Goal: Book appointment/travel/reservation

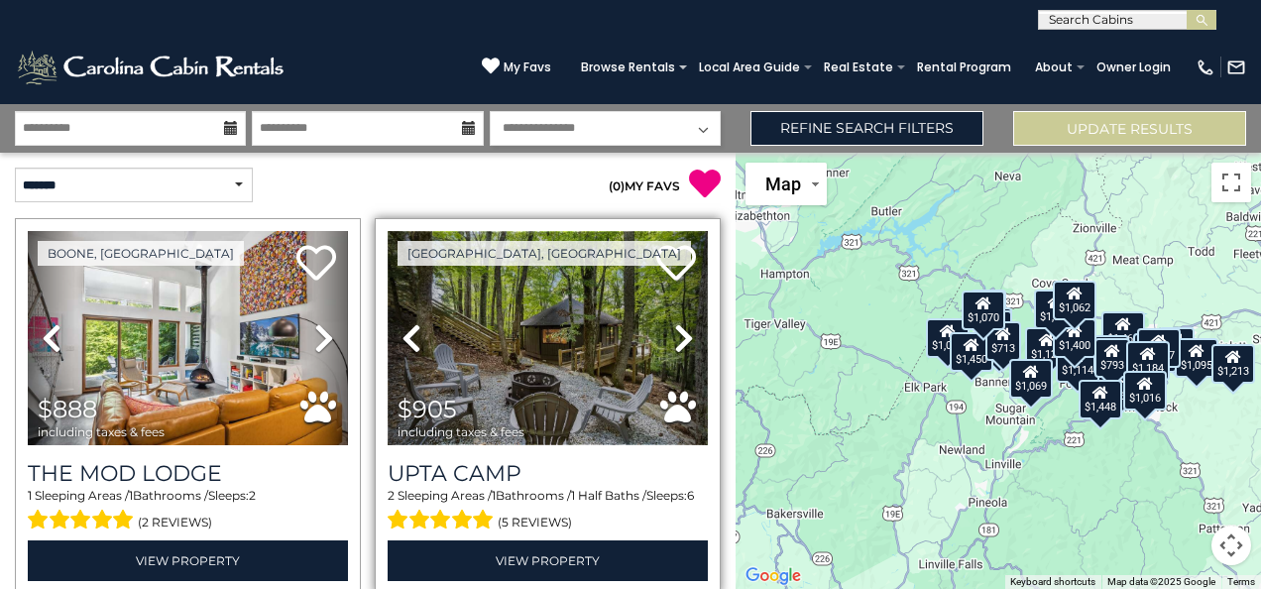
click at [548, 355] on img at bounding box center [548, 338] width 320 height 214
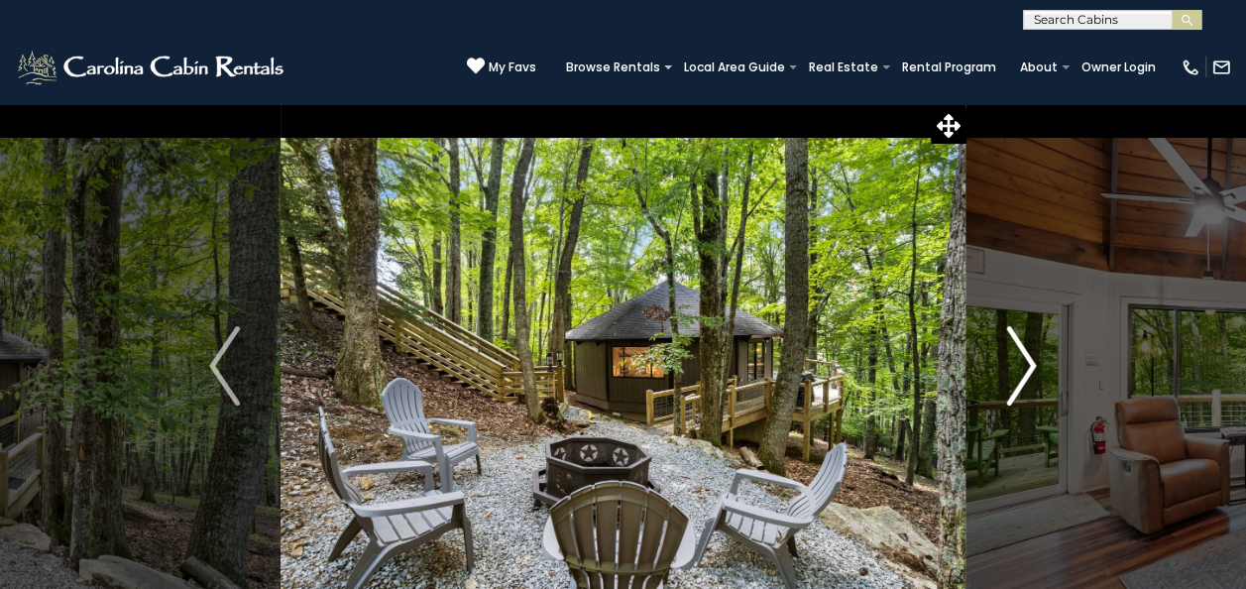
click at [1025, 371] on img "Next" at bounding box center [1021, 365] width 30 height 79
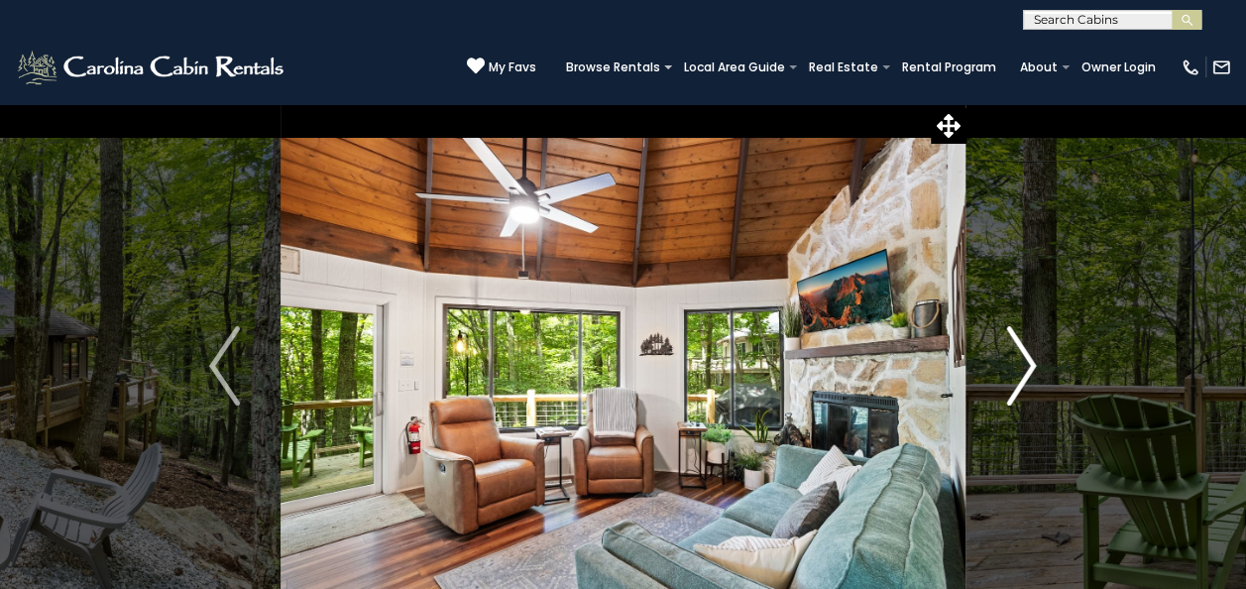
click at [1027, 370] on img "Next" at bounding box center [1021, 365] width 30 height 79
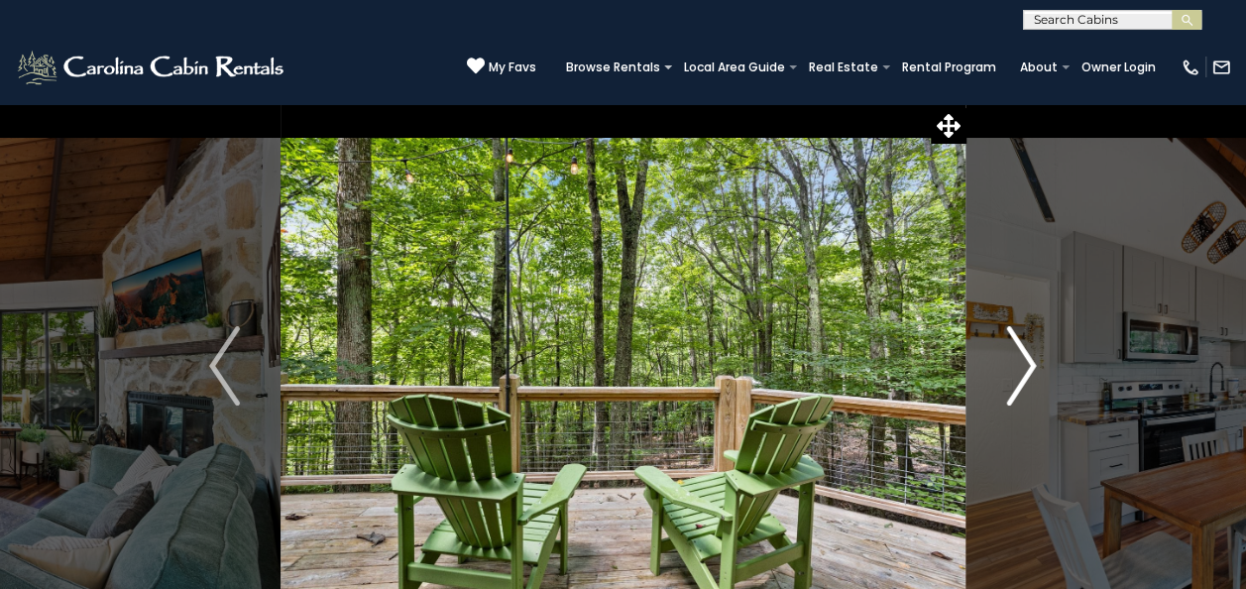
click at [1028, 383] on img "Next" at bounding box center [1021, 365] width 30 height 79
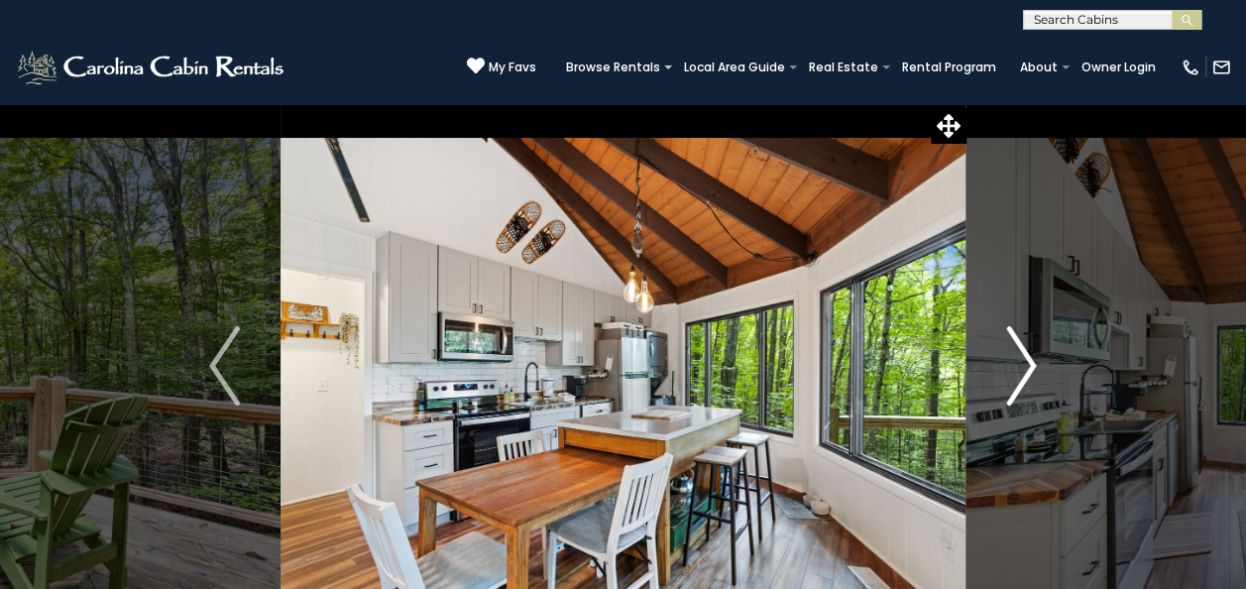
click at [1024, 377] on img "Next" at bounding box center [1021, 365] width 30 height 79
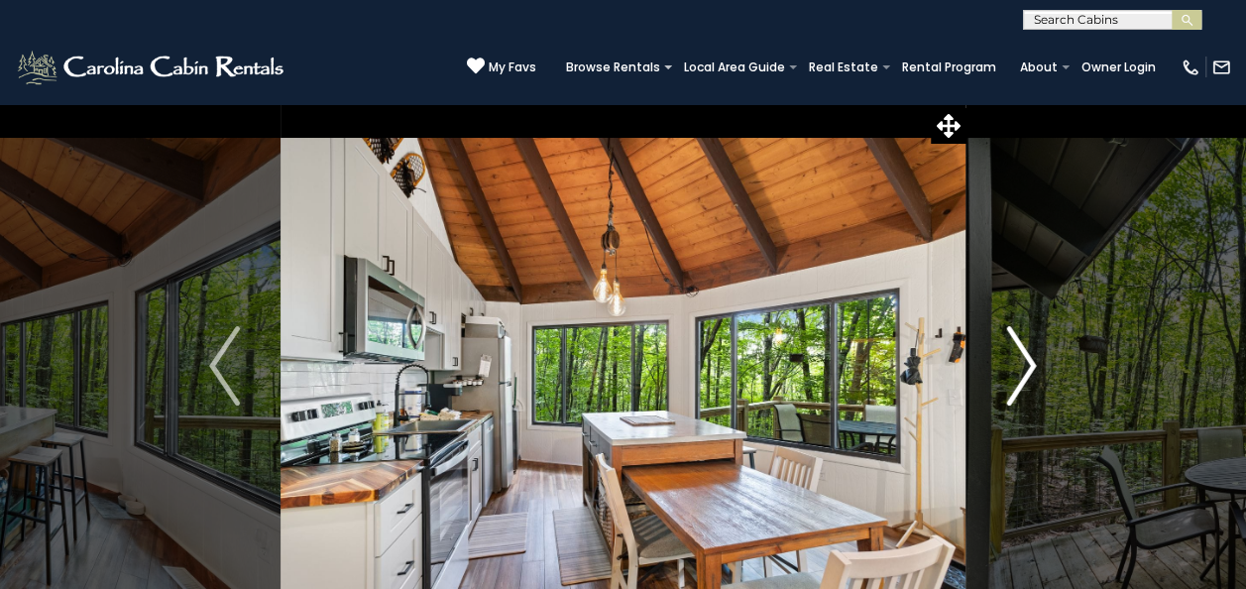
click at [1031, 379] on img "Next" at bounding box center [1021, 365] width 30 height 79
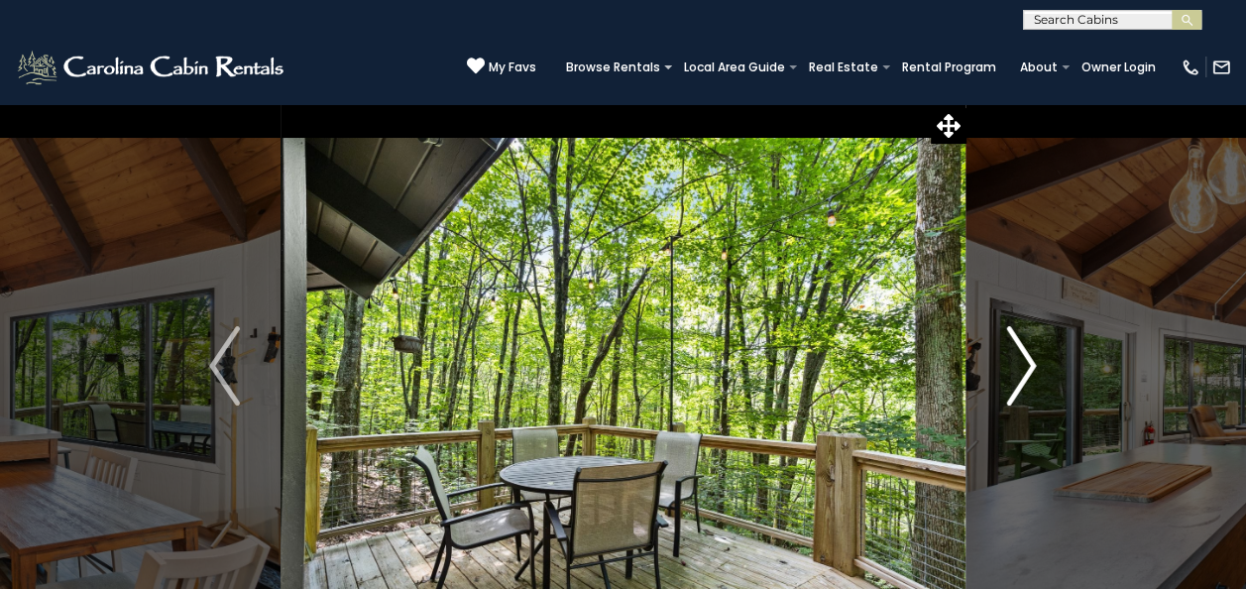
click at [1031, 380] on img "Next" at bounding box center [1021, 365] width 30 height 79
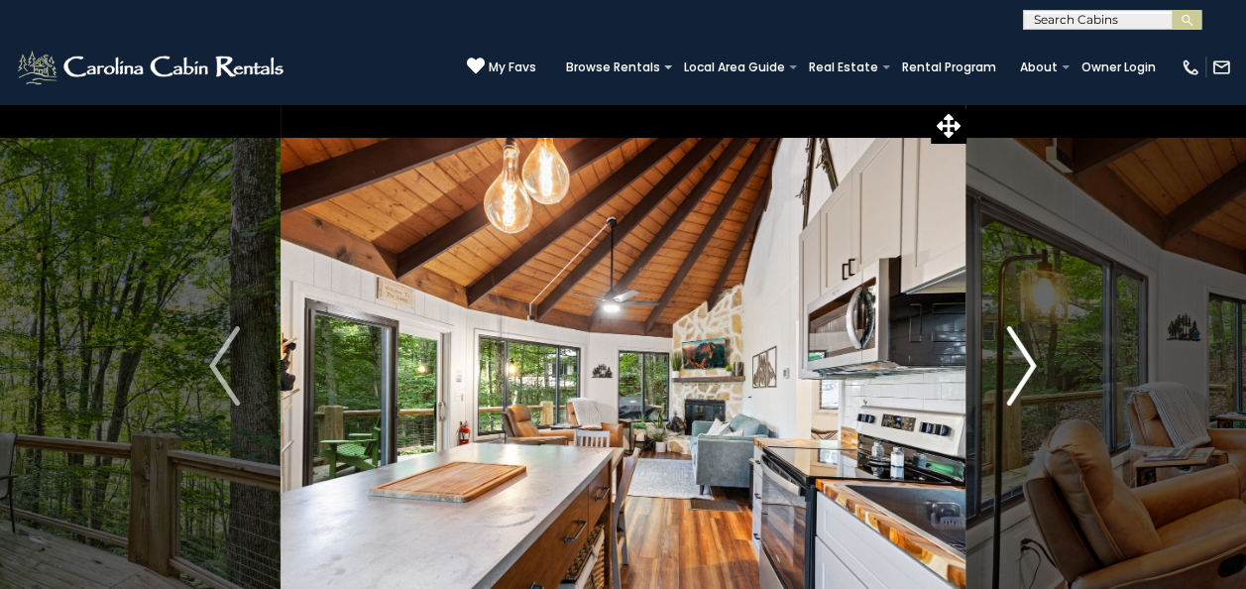
click at [1021, 375] on img "Next" at bounding box center [1021, 365] width 30 height 79
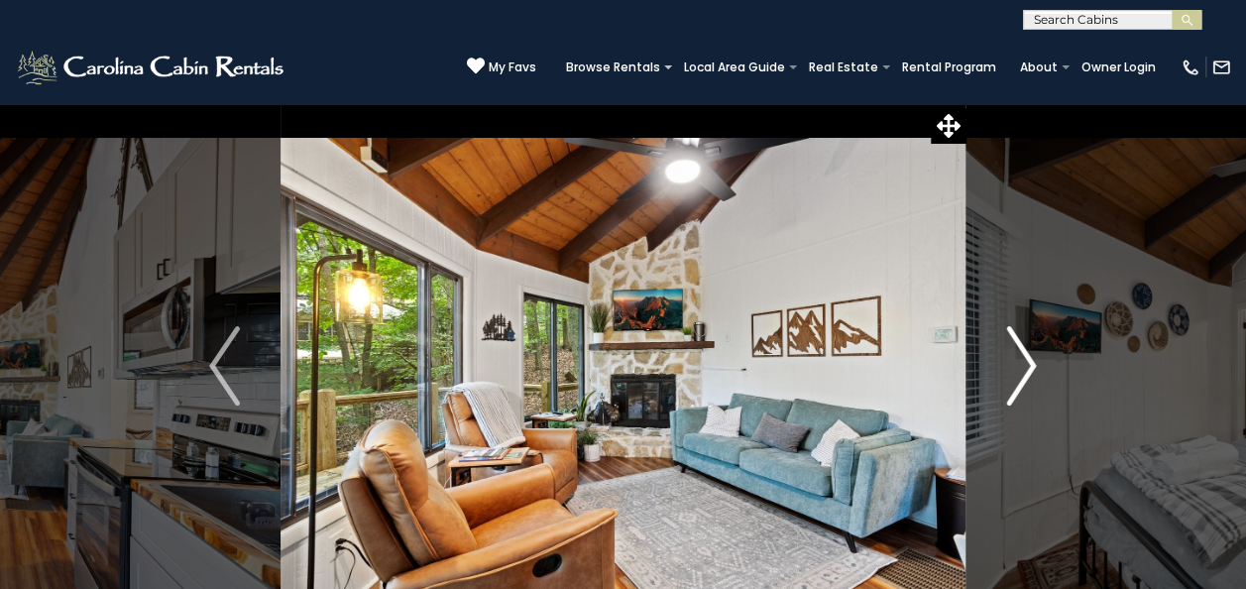
click at [1019, 372] on img "Next" at bounding box center [1021, 365] width 30 height 79
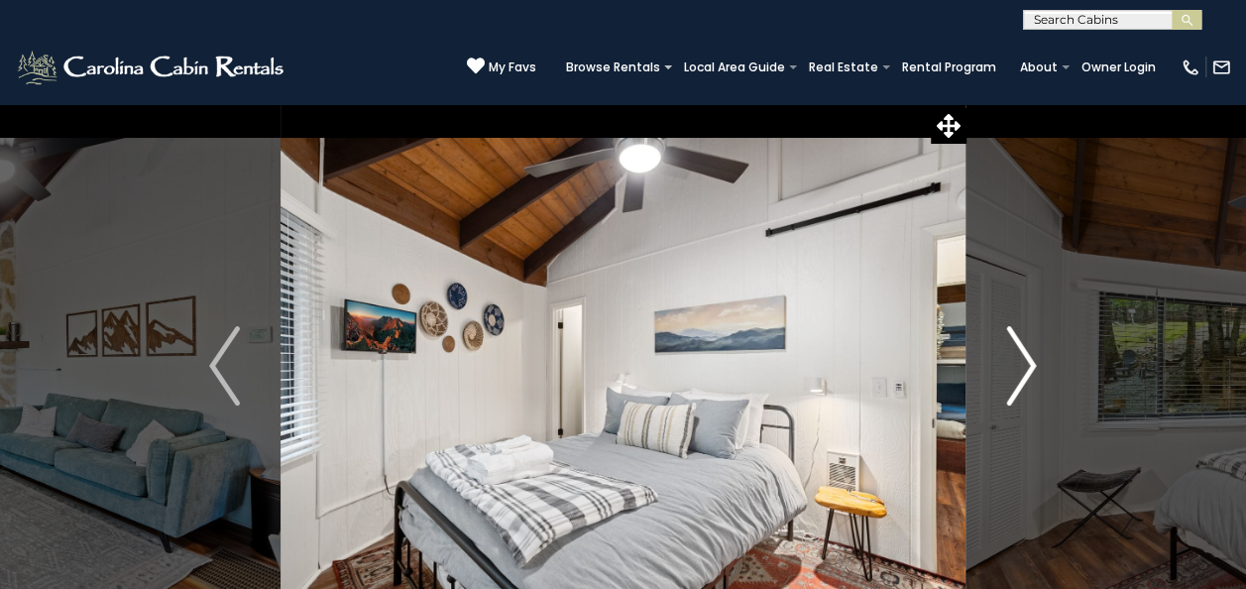
click at [1031, 369] on img "Next" at bounding box center [1021, 365] width 30 height 79
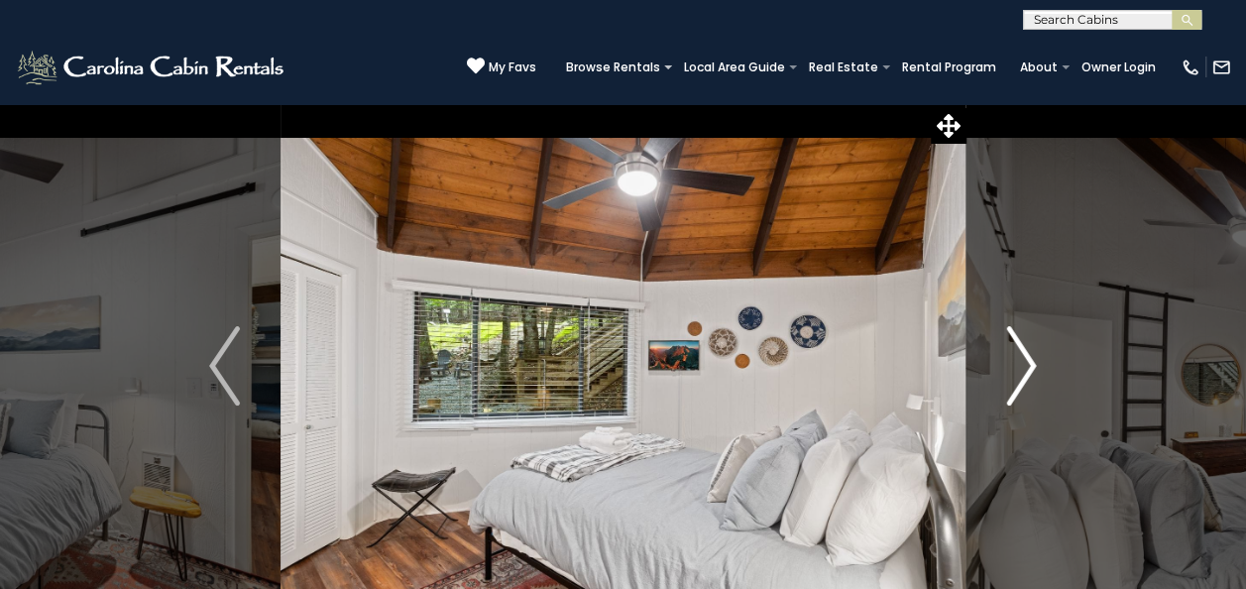
click at [1023, 377] on img "Next" at bounding box center [1021, 365] width 30 height 79
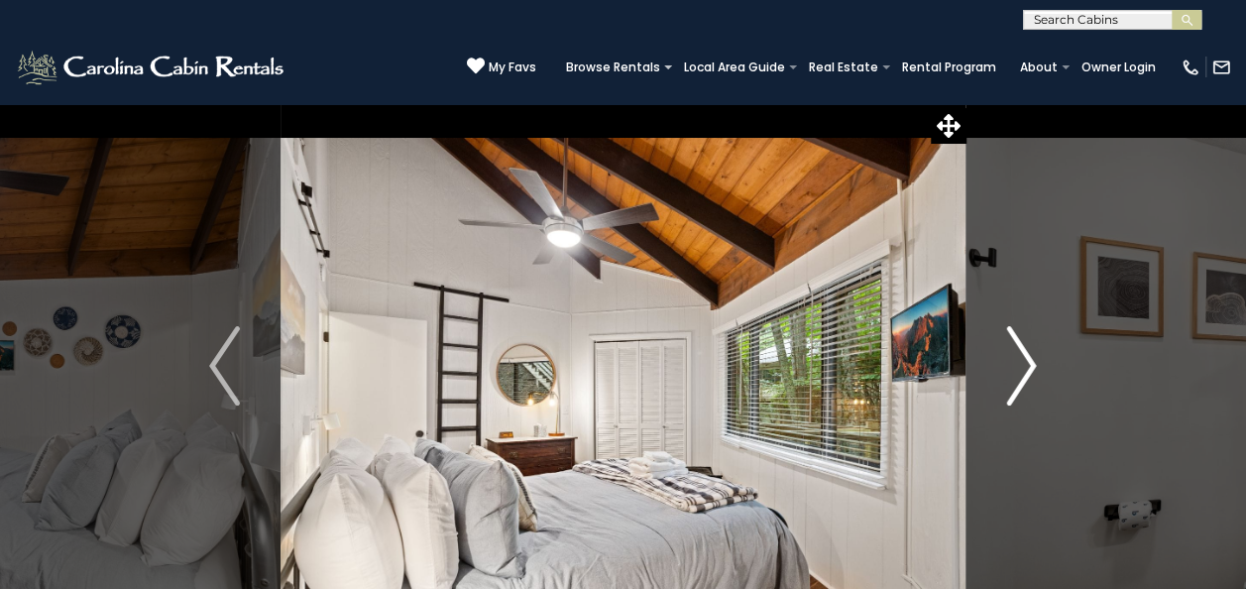
click at [1020, 375] on img "Next" at bounding box center [1021, 365] width 30 height 79
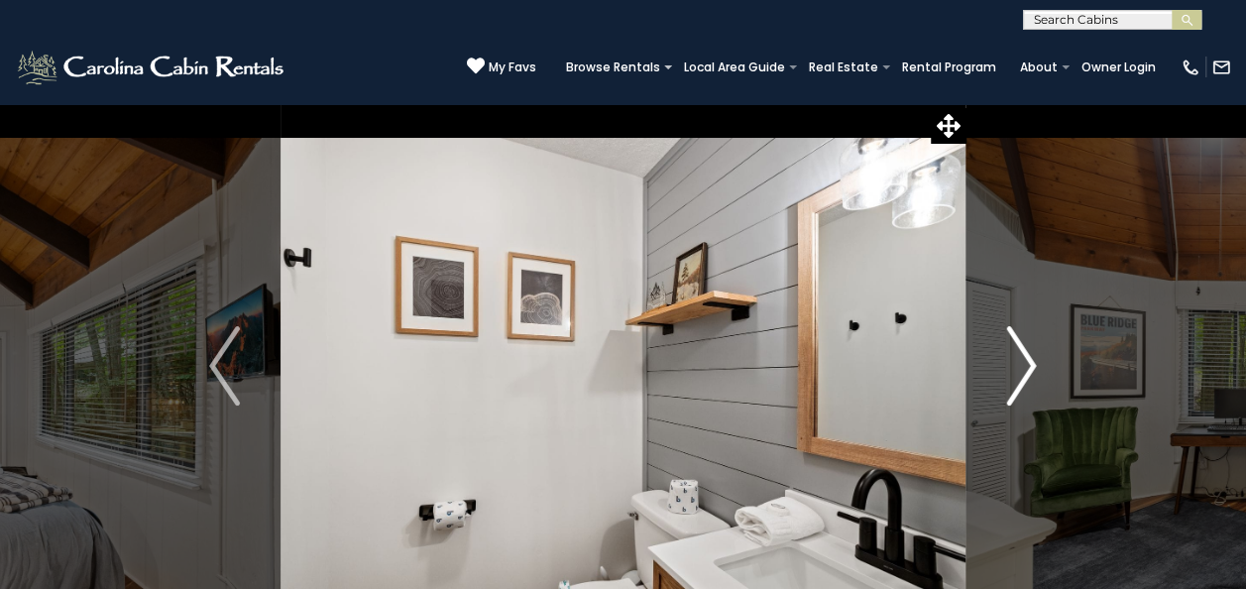
click at [1019, 389] on img "Next" at bounding box center [1021, 365] width 30 height 79
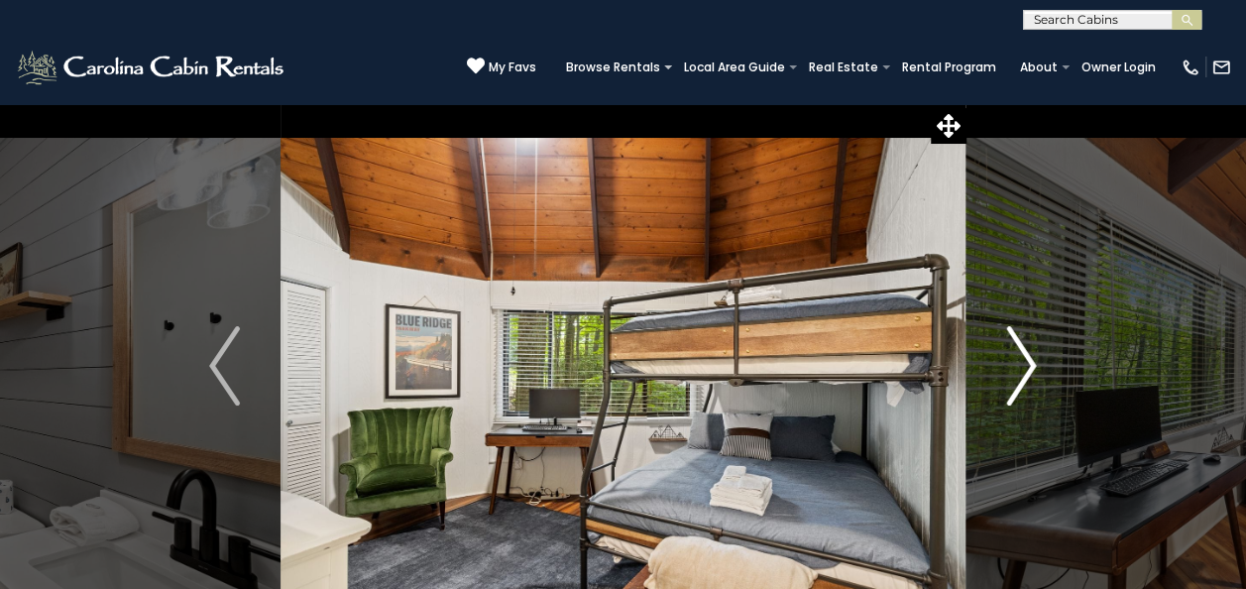
click at [1021, 378] on img "Next" at bounding box center [1021, 365] width 30 height 79
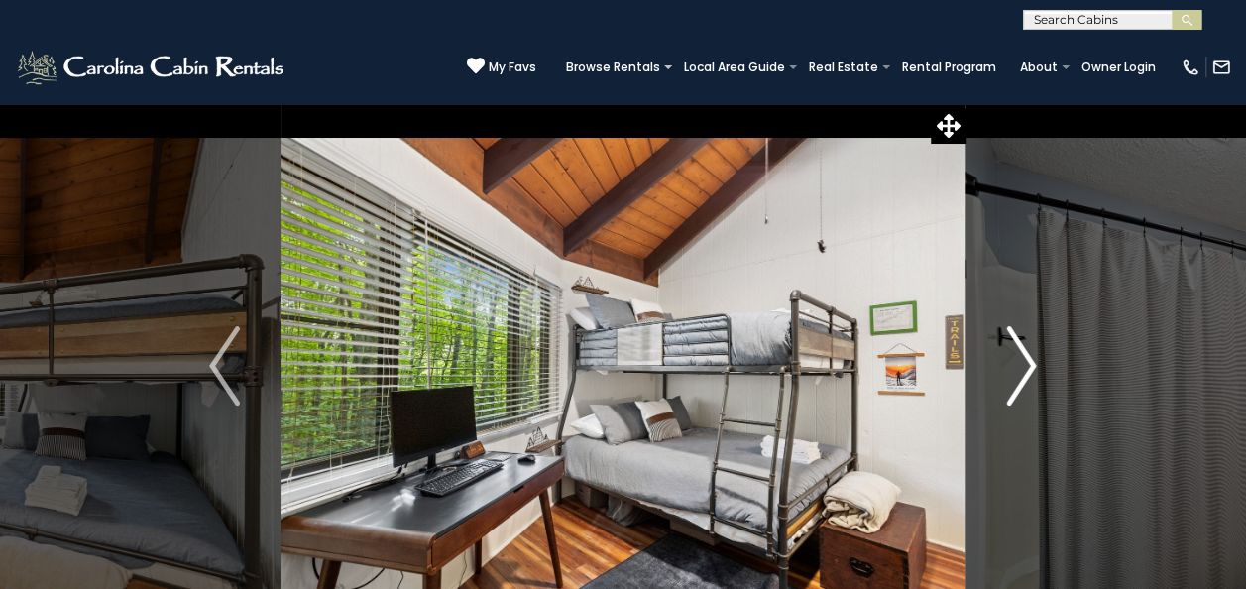
click at [1019, 369] on img "Next" at bounding box center [1021, 365] width 30 height 79
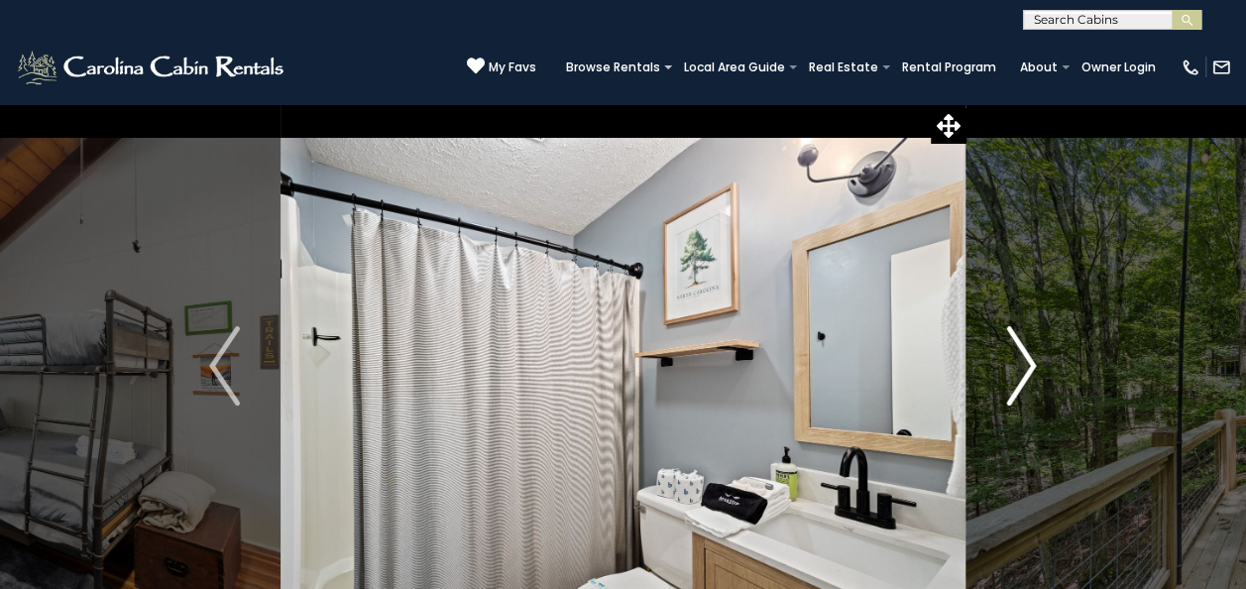
click at [1033, 361] on img "Next" at bounding box center [1021, 365] width 30 height 79
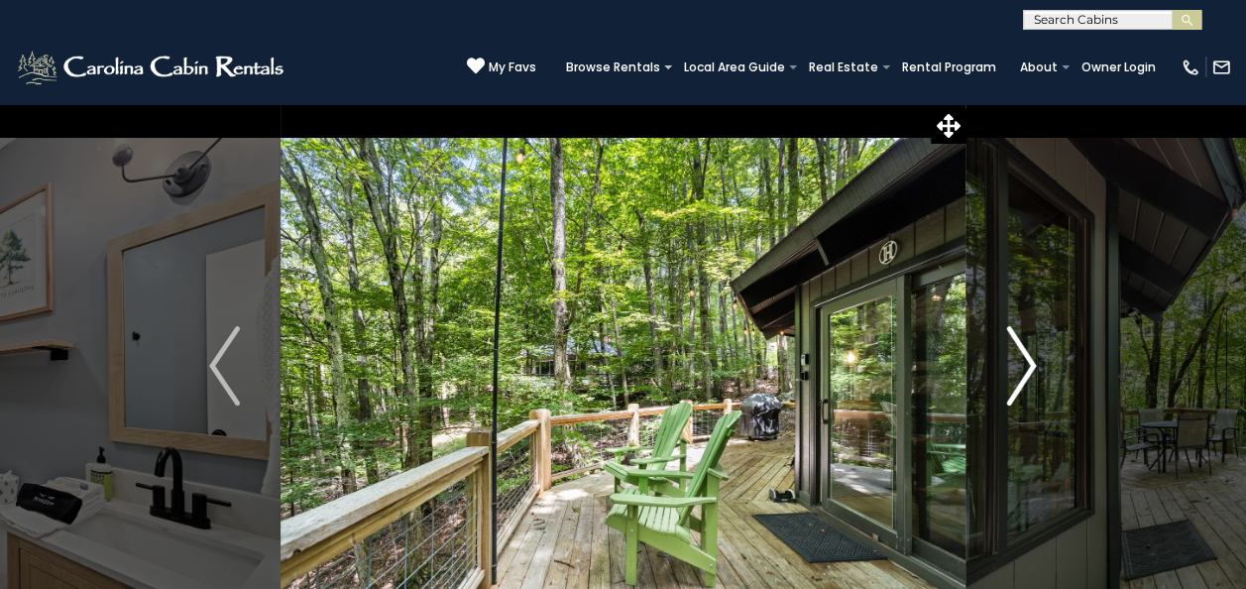
click at [1017, 375] on img "Next" at bounding box center [1021, 365] width 30 height 79
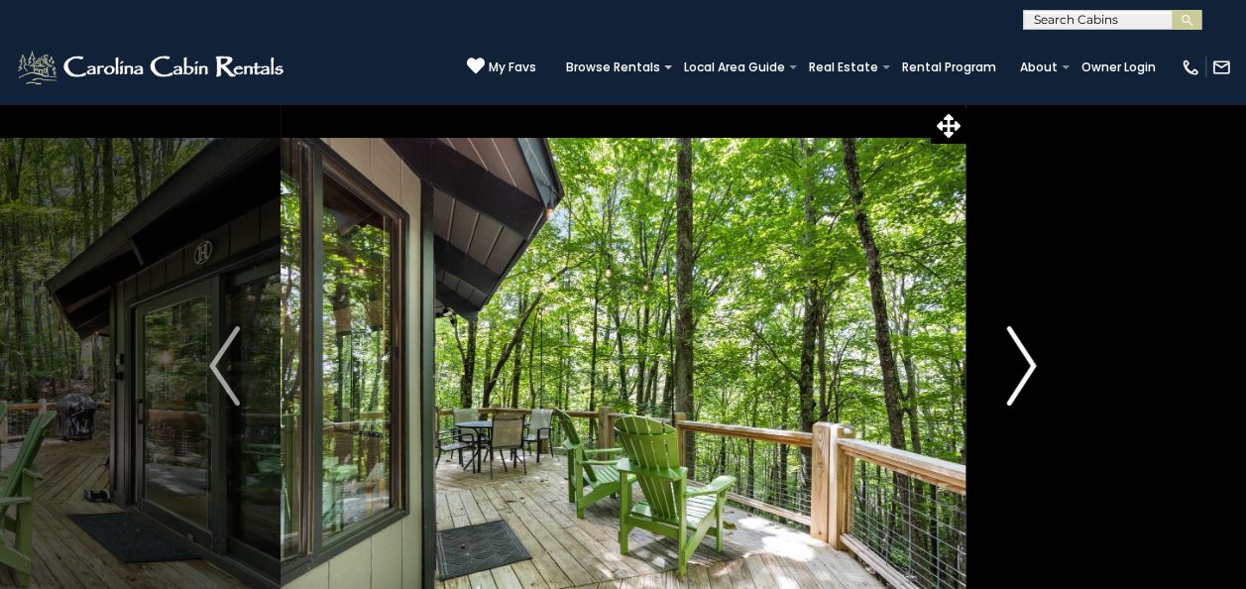
click at [1028, 373] on img "Next" at bounding box center [1021, 365] width 30 height 79
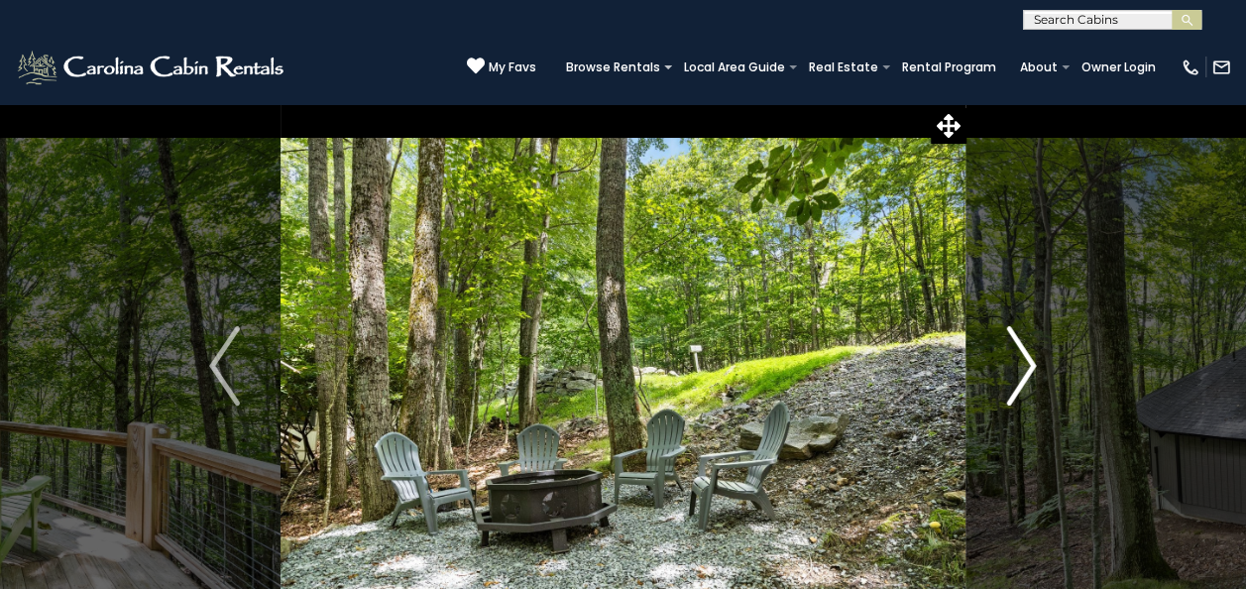
click at [1027, 379] on img "Next" at bounding box center [1021, 365] width 30 height 79
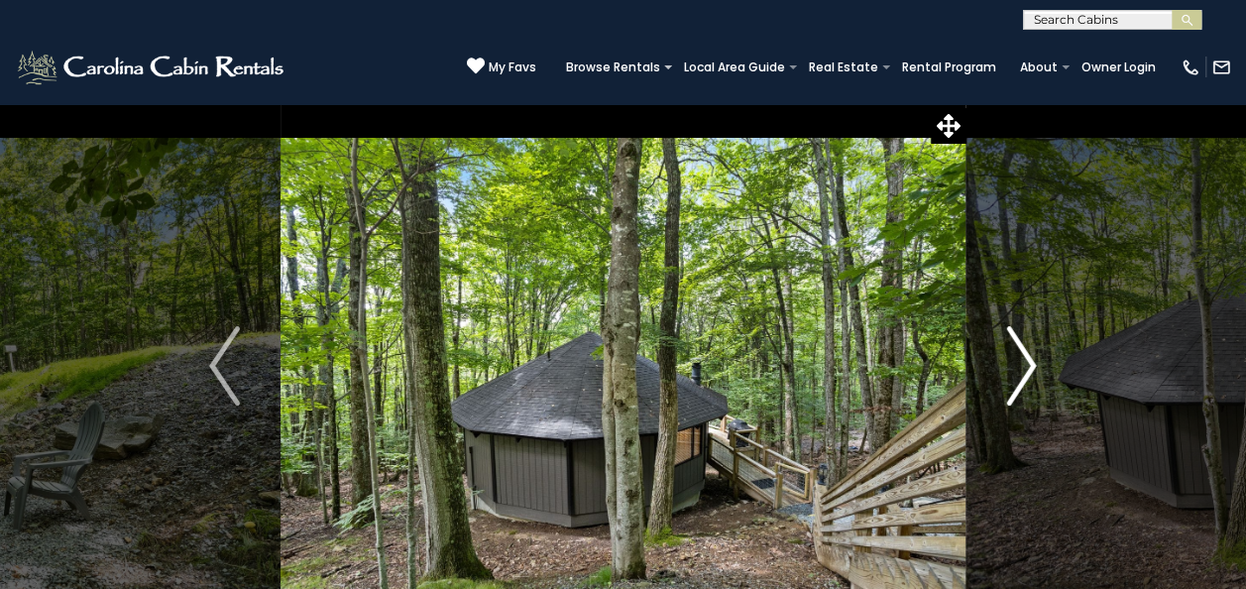
click at [1022, 379] on img "Next" at bounding box center [1021, 365] width 30 height 79
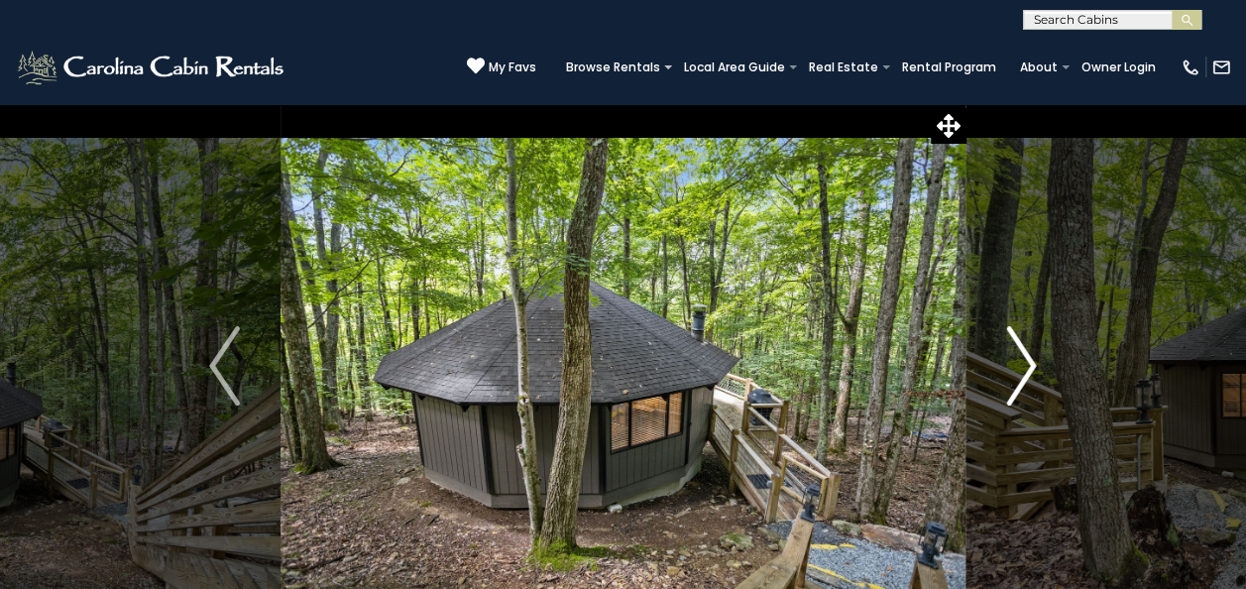
click at [1026, 377] on img "Next" at bounding box center [1021, 365] width 30 height 79
